Goal: Transaction & Acquisition: Purchase product/service

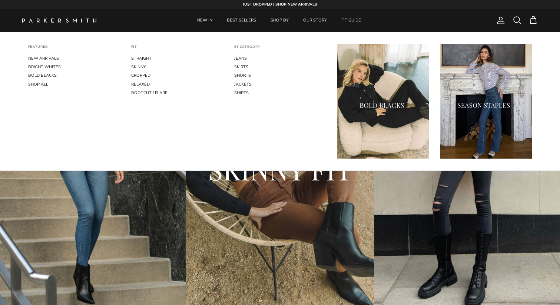
click at [358, 102] on img "Primary" at bounding box center [383, 101] width 92 height 115
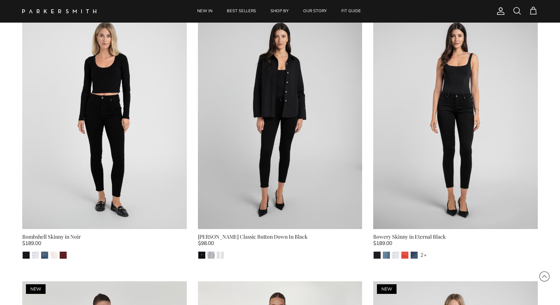
scroll to position [559, 0]
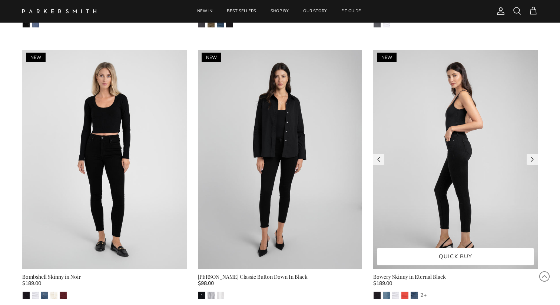
click at [489, 212] on img at bounding box center [455, 159] width 165 height 219
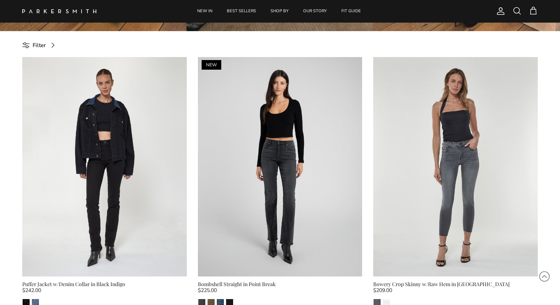
scroll to position [0, 0]
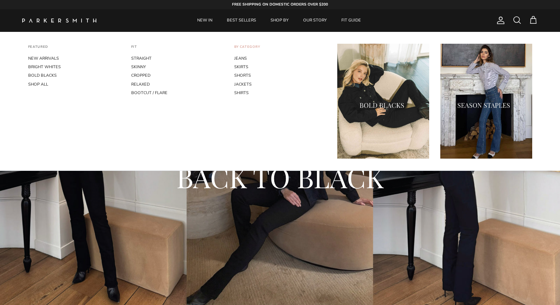
click at [246, 47] on link "BY CATEGORY" at bounding box center [247, 50] width 26 height 10
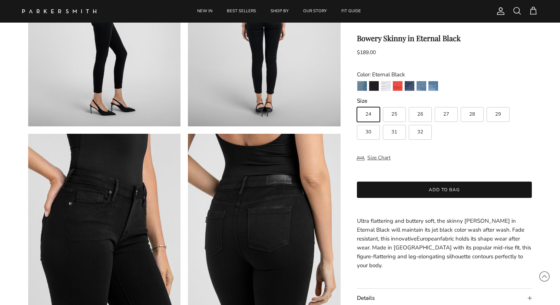
scroll to position [352, 0]
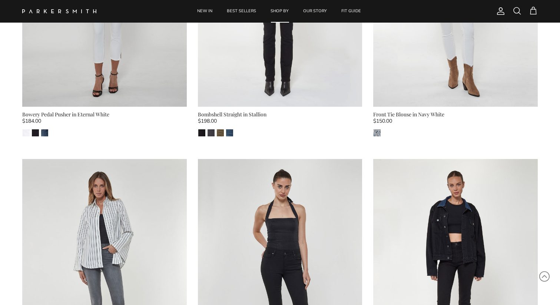
scroll to position [467, 0]
